Goal: Task Accomplishment & Management: Manage account settings

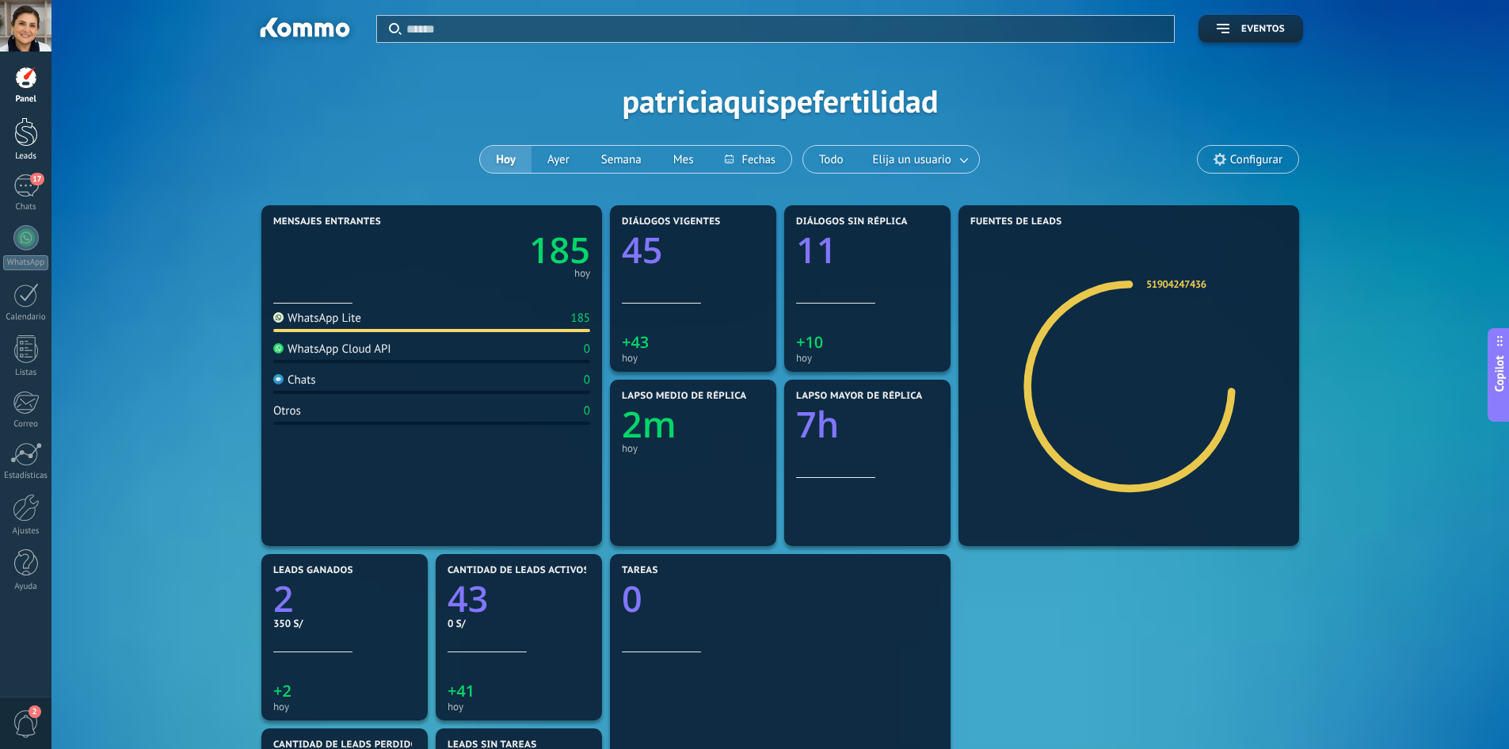
click at [19, 138] on div at bounding box center [26, 131] width 24 height 29
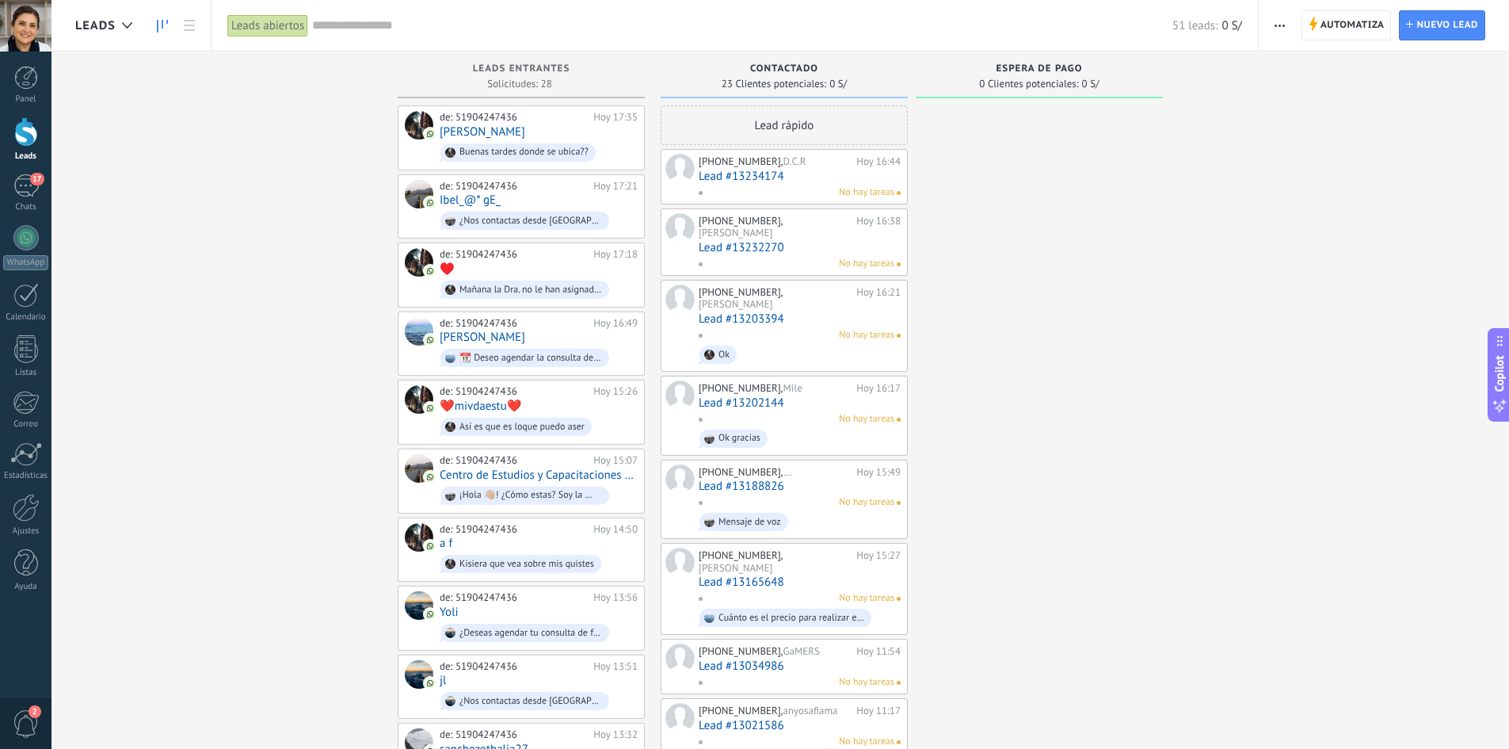
click at [796, 381] on span "Mile" at bounding box center [793, 387] width 19 height 13
click at [760, 396] on link "Lead #13202144" at bounding box center [800, 402] width 202 height 13
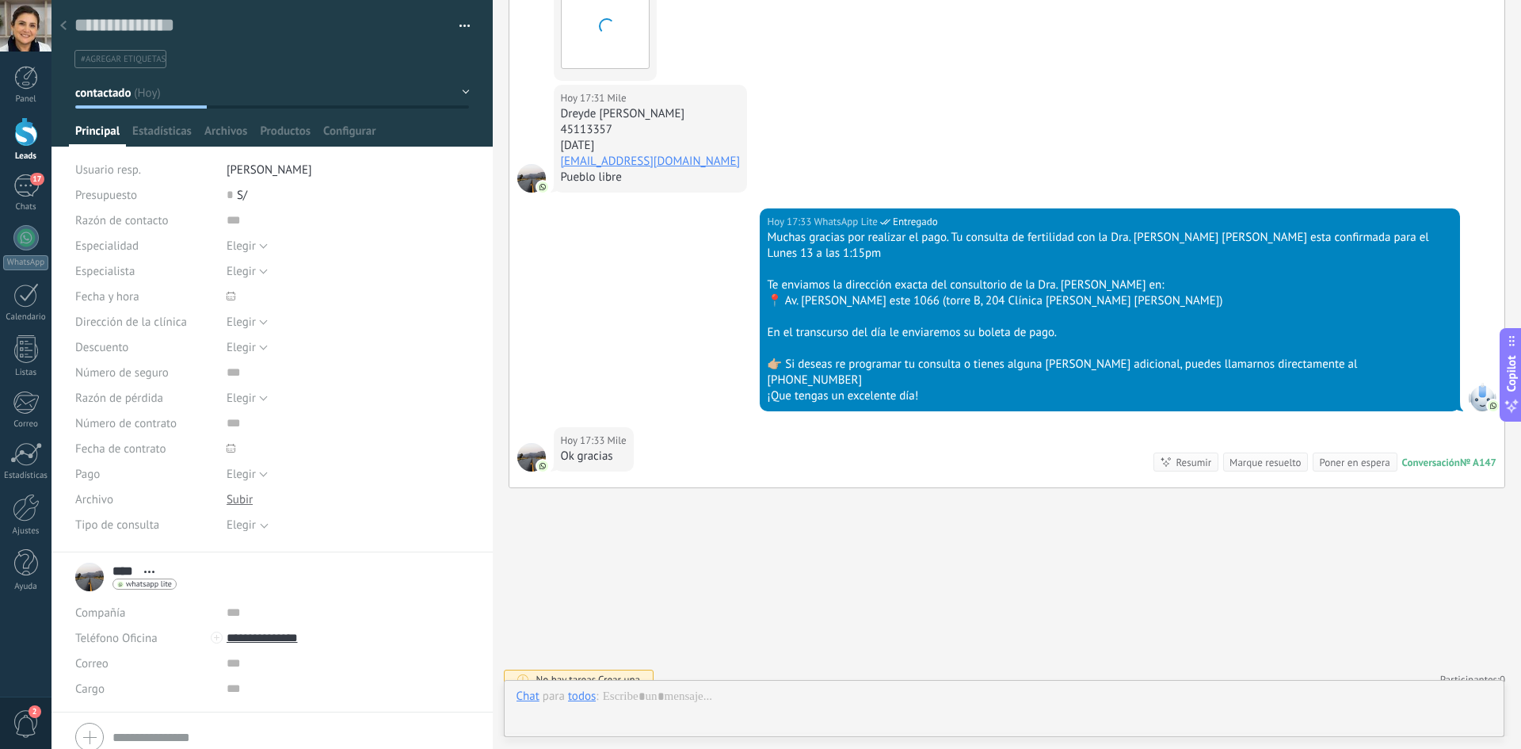
scroll to position [24, 0]
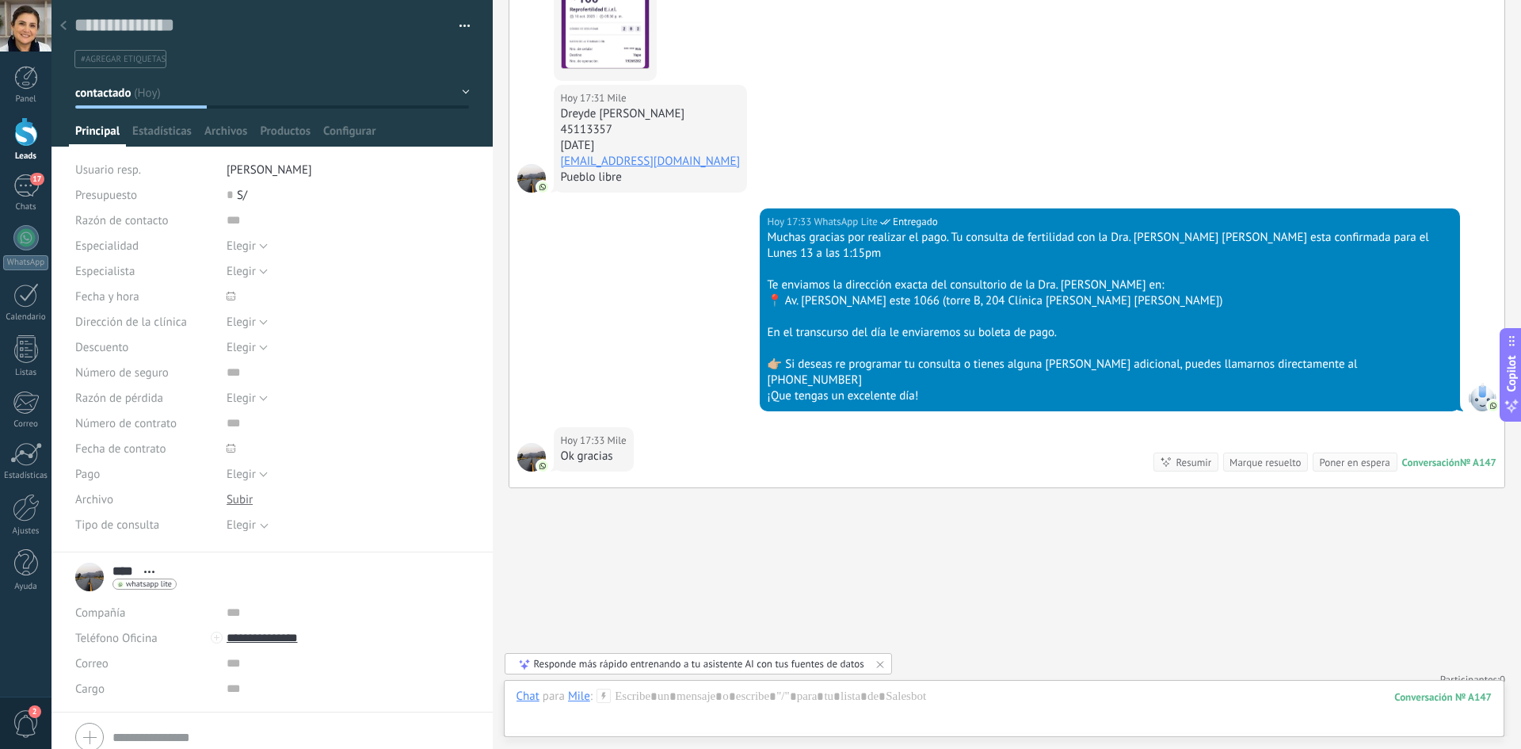
click at [155, 94] on button "contactado" at bounding box center [272, 92] width 395 height 29
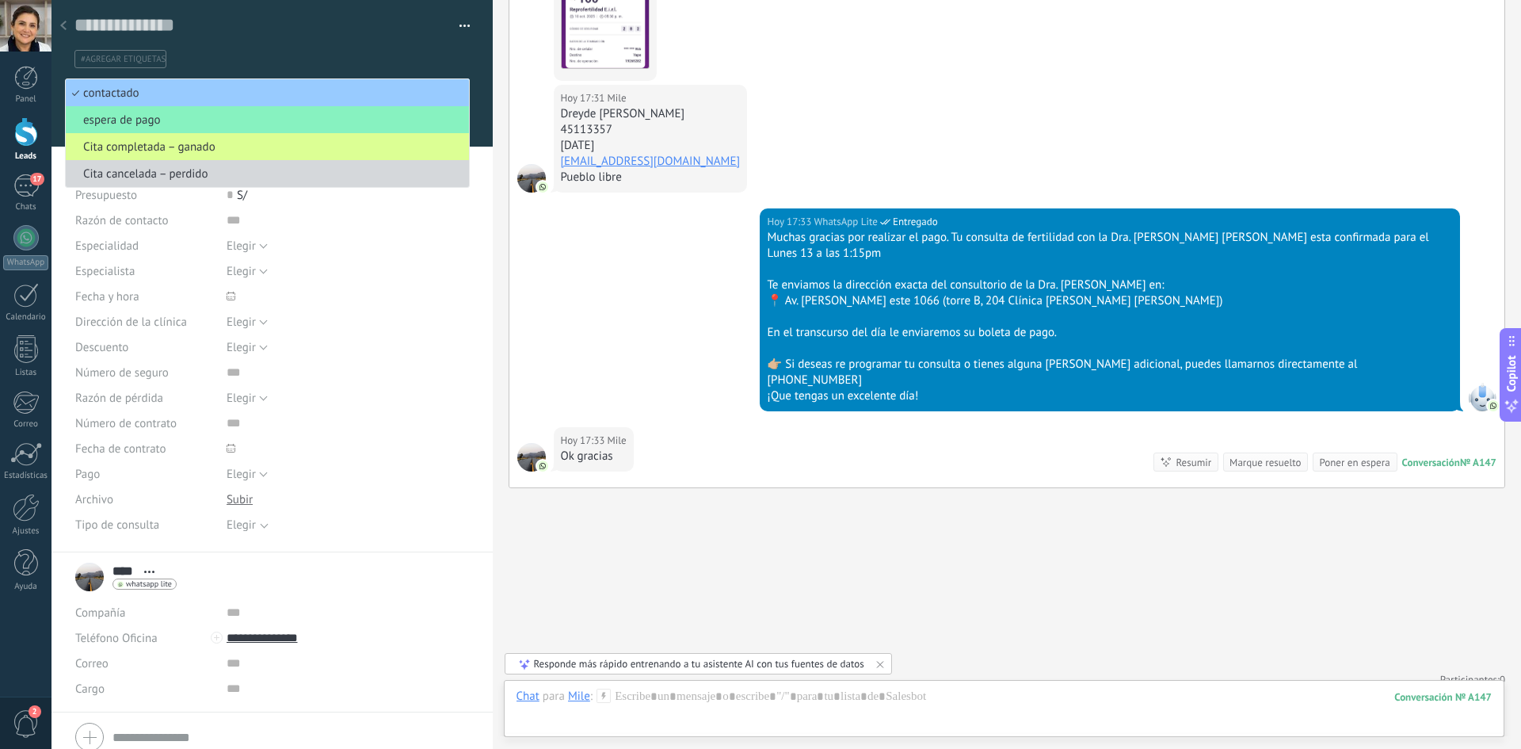
click at [198, 142] on span "Cita completada – ganado" at bounding box center [265, 146] width 399 height 15
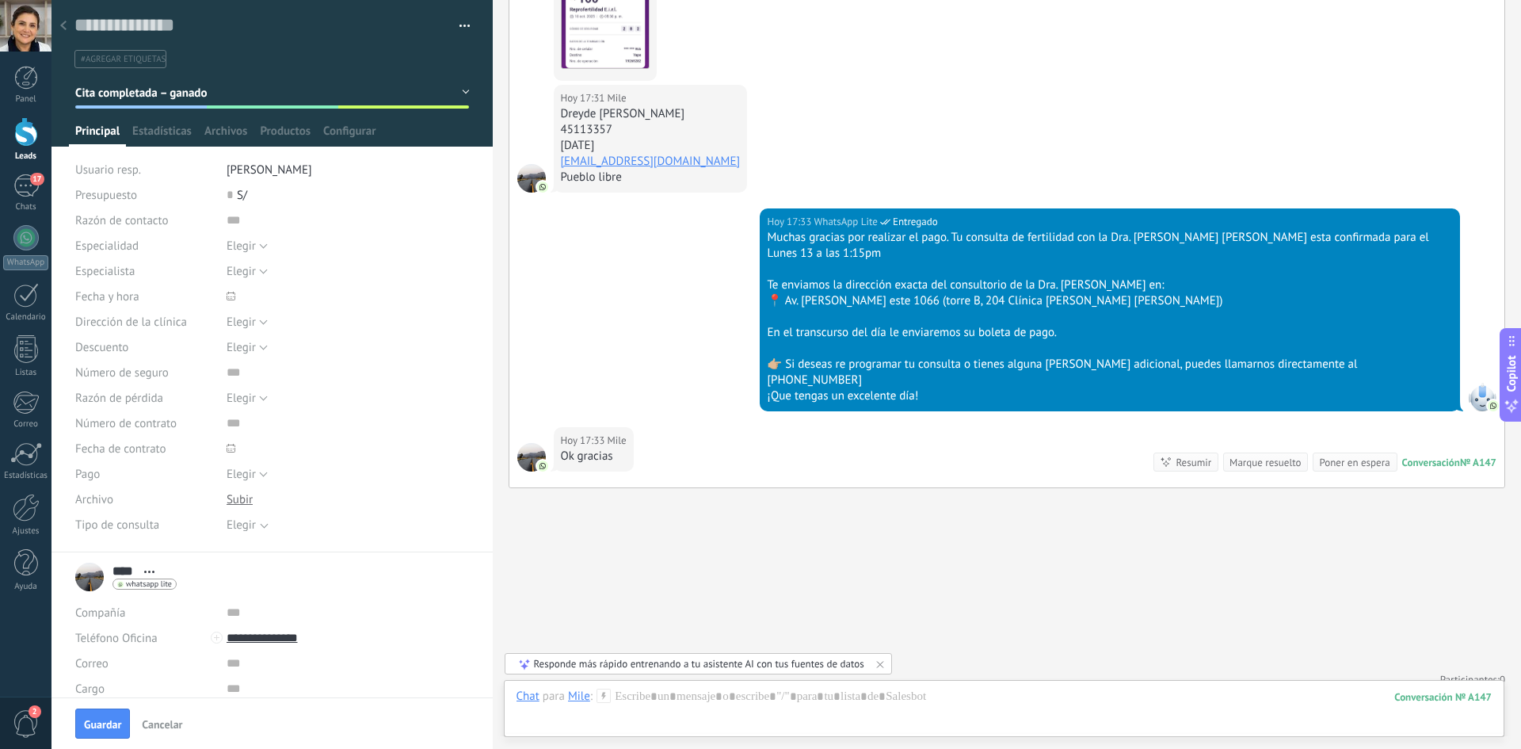
click at [255, 525] on span "Elegir" at bounding box center [338, 525] width 223 height 12
click at [269, 588] on div "1era consulta de fertilidad" at bounding box center [294, 583] width 134 height 16
click at [250, 475] on span "Elegir" at bounding box center [241, 474] width 29 height 15
click at [273, 525] on span "Anticipo" at bounding box center [332, 528] width 247 height 15
click at [237, 194] on span "S/" at bounding box center [242, 195] width 10 height 15
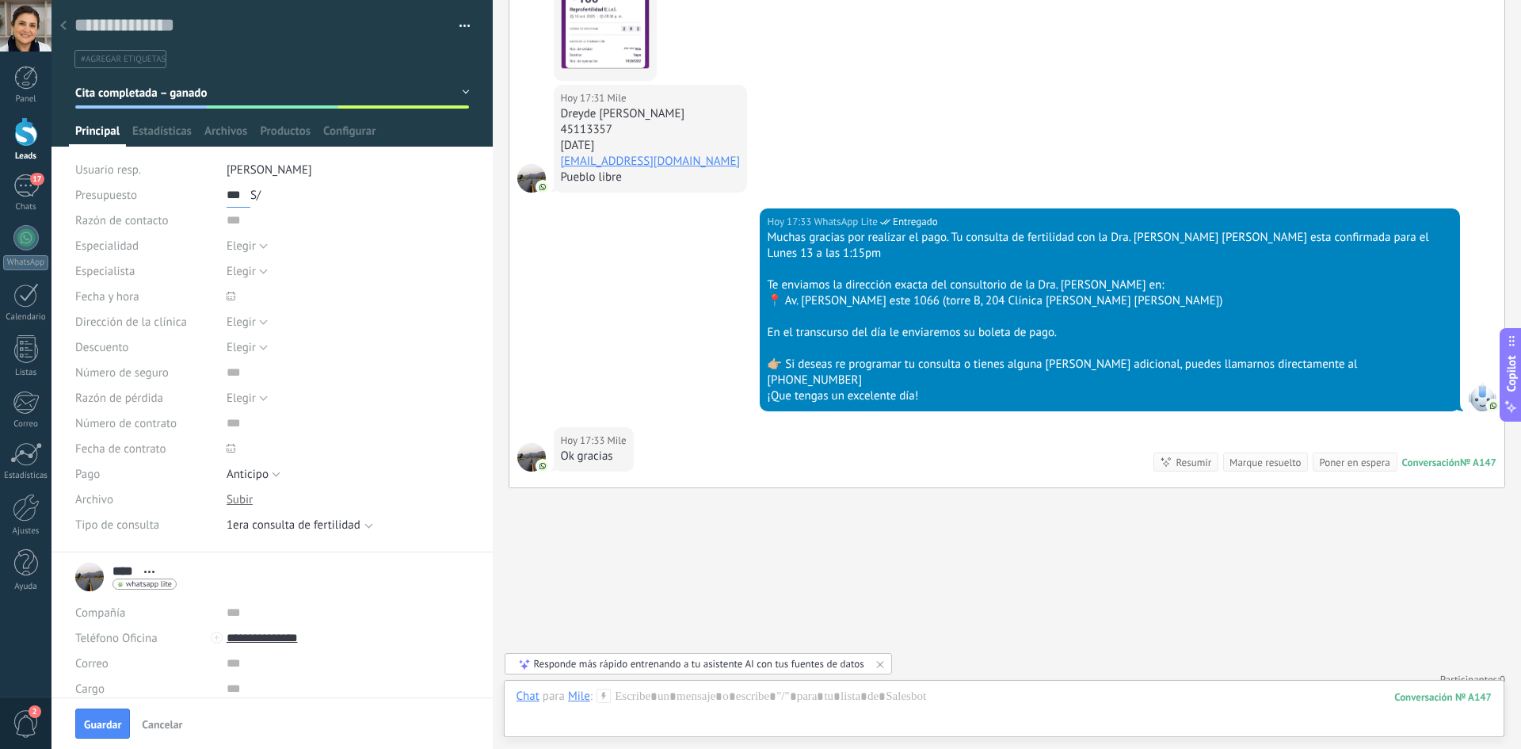
type input "***"
click at [441, 237] on div "Elegir Diagnóstico Preventiva [GEOGRAPHIC_DATA] [GEOGRAPHIC_DATA]" at bounding box center [348, 245] width 243 height 25
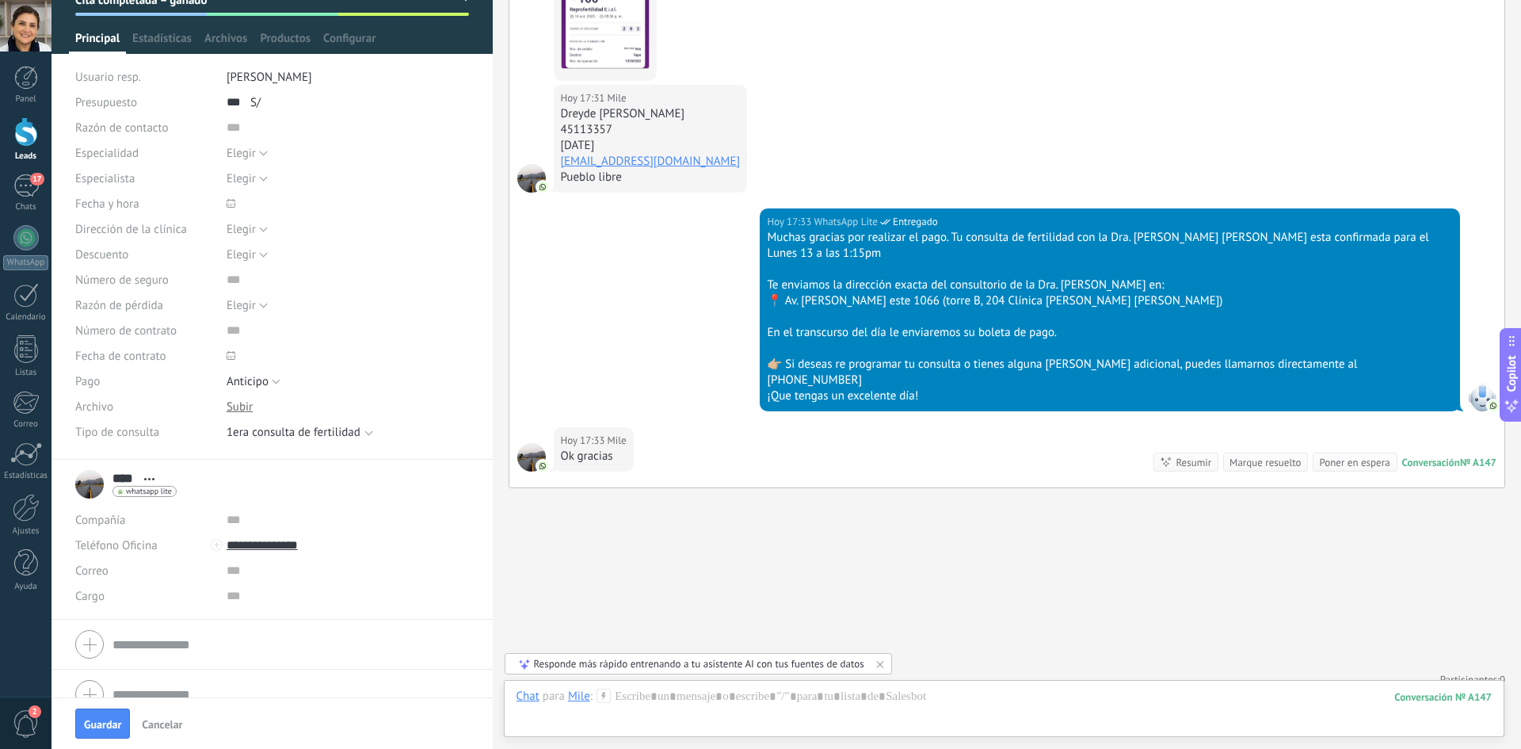
scroll to position [115, 0]
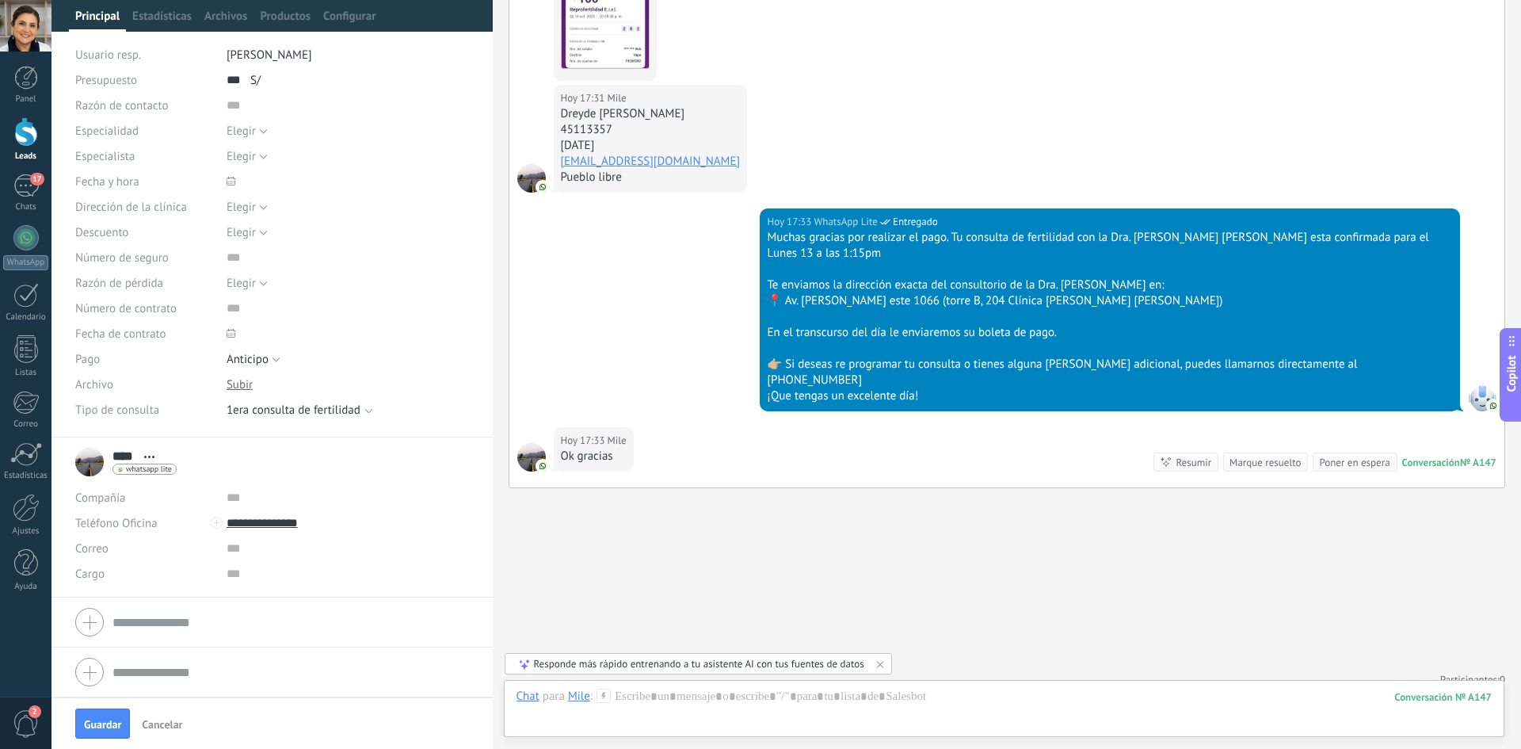
drag, startPoint x: 563, startPoint y: 112, endPoint x: 716, endPoint y: 117, distance: 153.0
click at [718, 116] on div "Hoy 17:31 [PERSON_NAME] 45113357 [DATE] [EMAIL_ADDRESS][DOMAIN_NAME] Pueblo lib…" at bounding box center [651, 139] width 194 height 108
copy div "Dreyde [PERSON_NAME]"
click at [159, 610] on form "Compañía Teléfono Oficina Ofic. directo Celular Fax Casa Otro Teléfono Oficina …" at bounding box center [272, 639] width 394 height 161
paste input "**********"
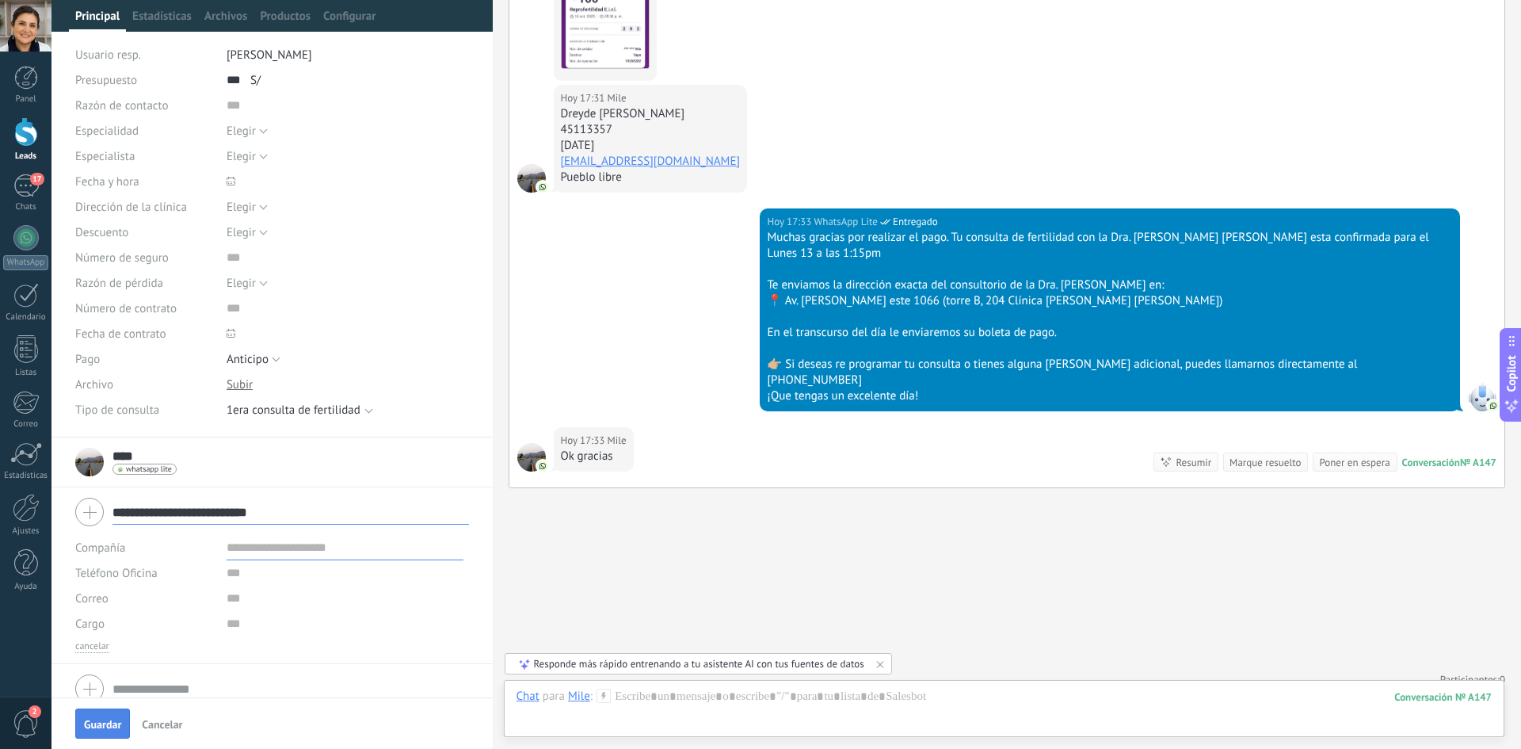
type input "**********"
click at [95, 719] on span "Guardar" at bounding box center [102, 724] width 37 height 11
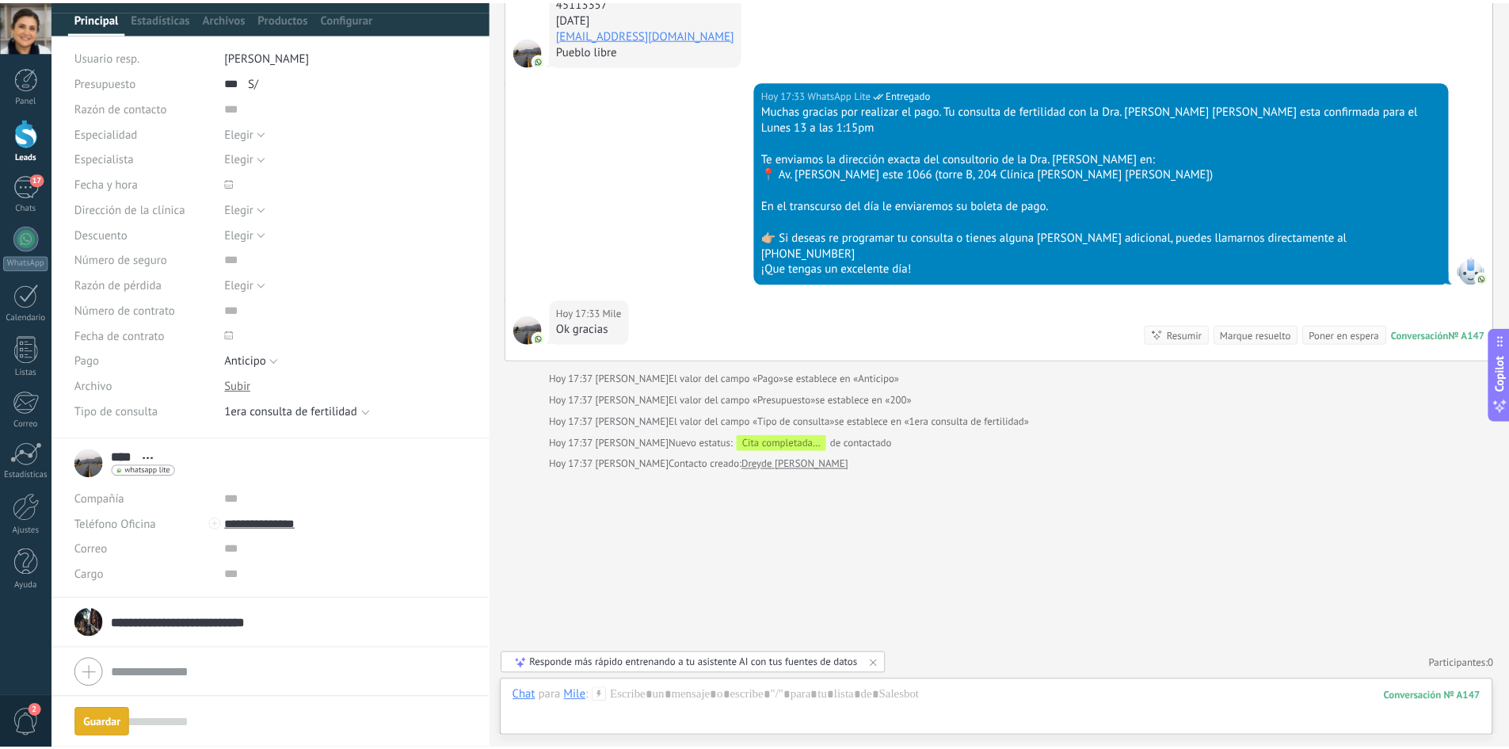
scroll to position [1664, 0]
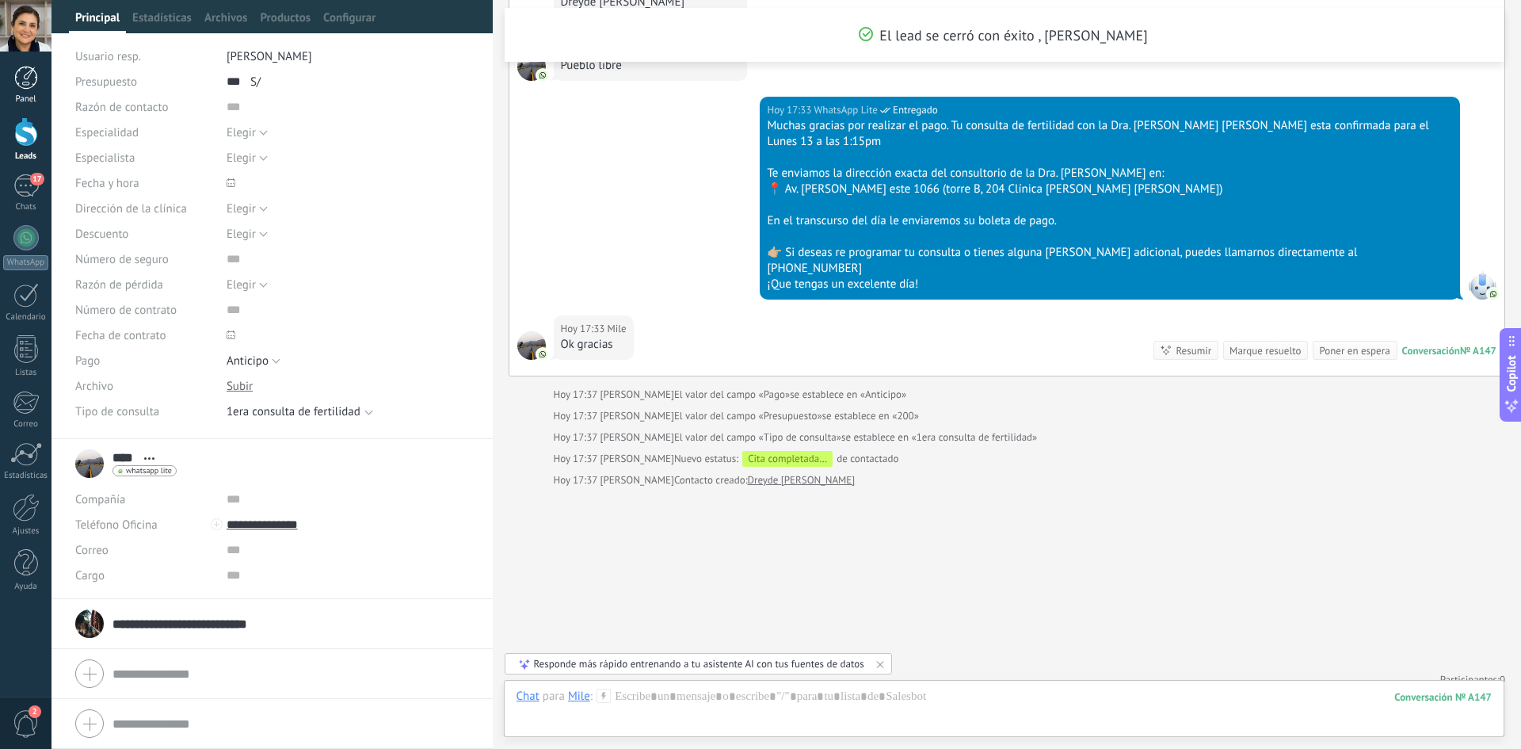
click at [31, 90] on link "Panel" at bounding box center [26, 85] width 52 height 39
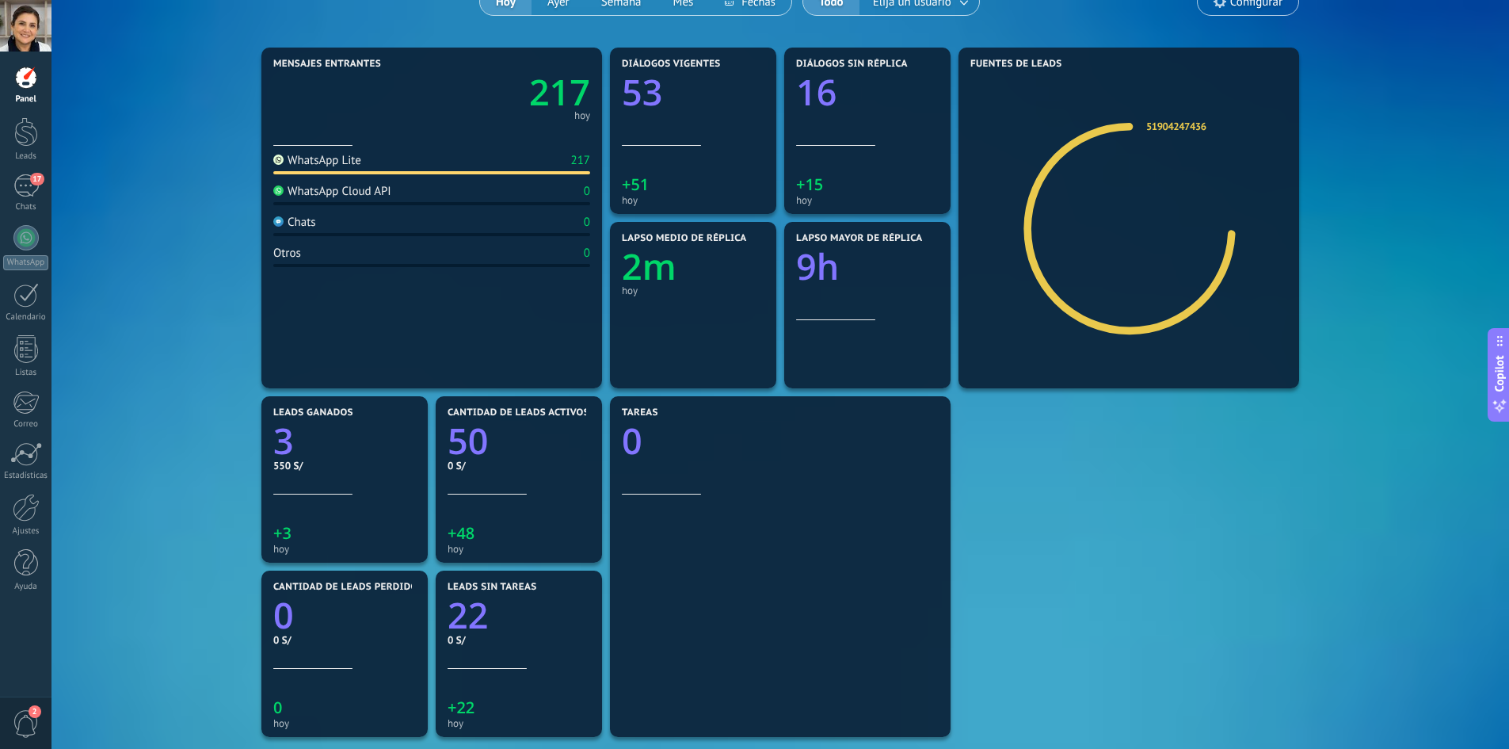
scroll to position [158, 0]
